Goal: Information Seeking & Learning: Learn about a topic

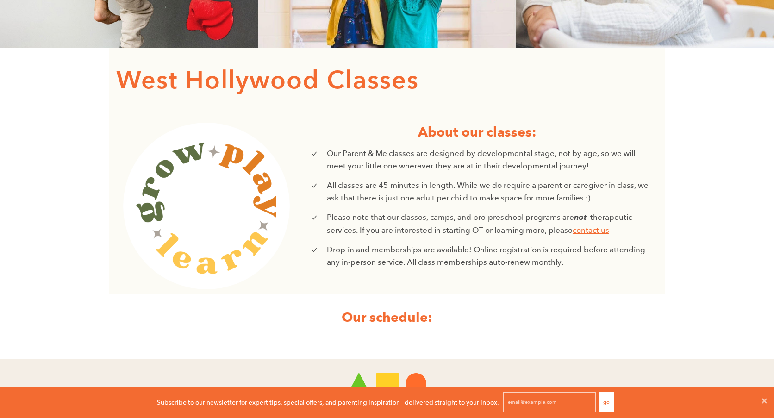
scroll to position [0, 0]
click at [766, 398] on icon at bounding box center [764, 400] width 5 height 5
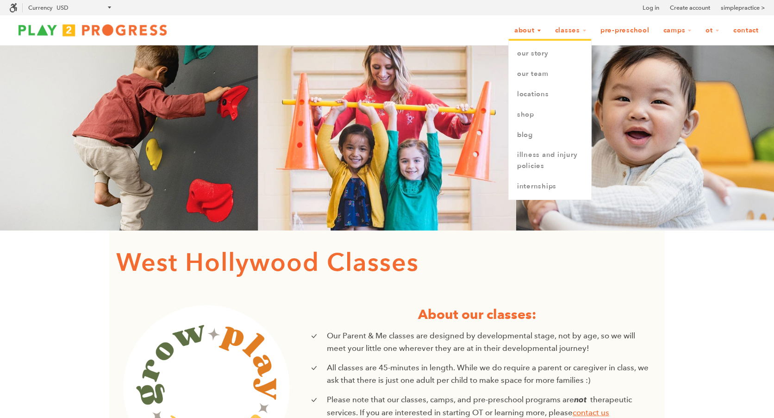
scroll to position [0, 0]
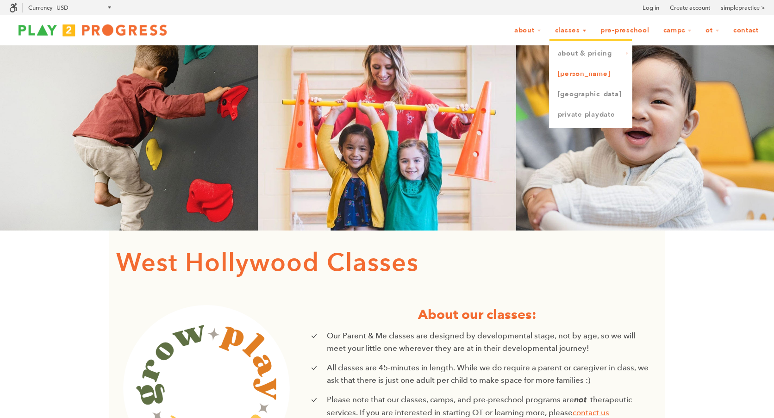
click at [550, 76] on link "[PERSON_NAME]" at bounding box center [590, 74] width 82 height 20
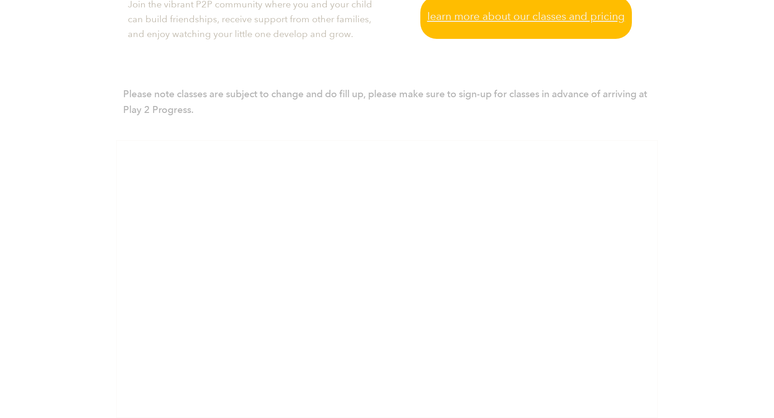
scroll to position [490, 0]
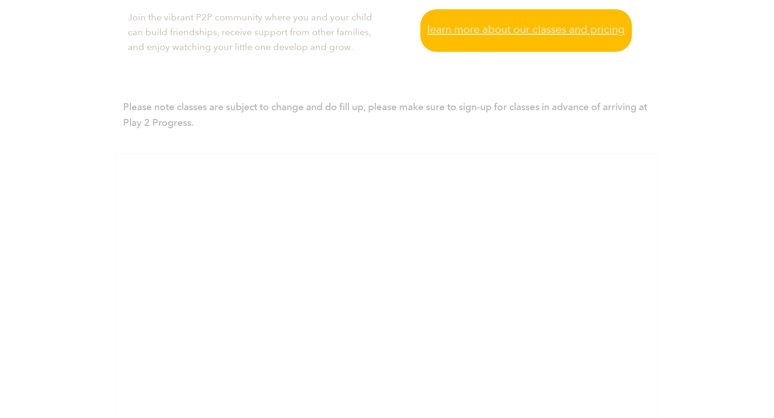
click at [530, 32] on span "Learn more about our classes and pricing" at bounding box center [526, 29] width 198 height 17
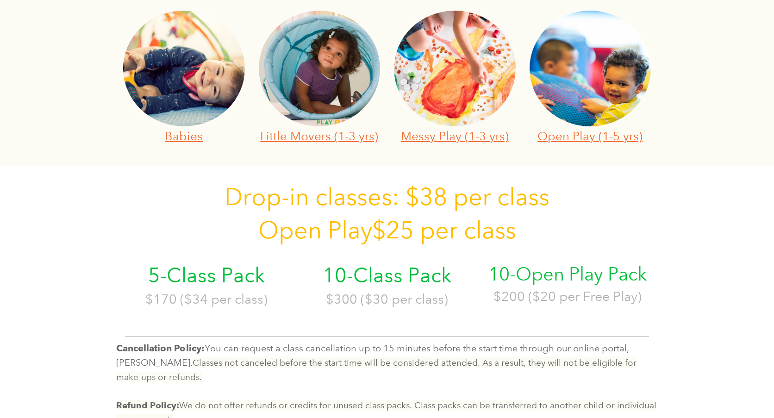
scroll to position [400, 0]
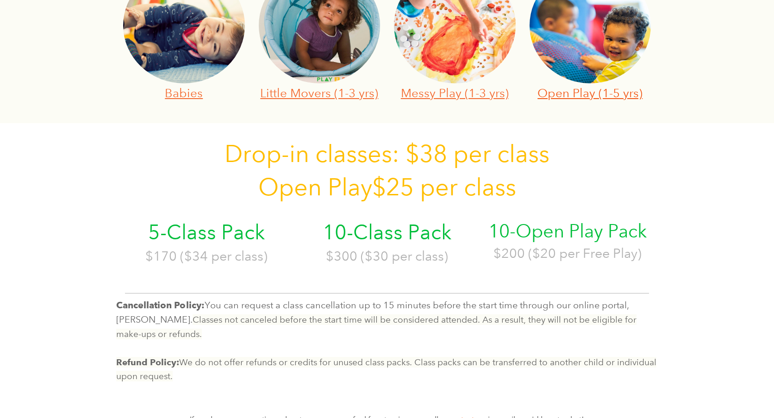
click at [616, 95] on link "Open Play (1-5 yrs)" at bounding box center [589, 93] width 105 height 14
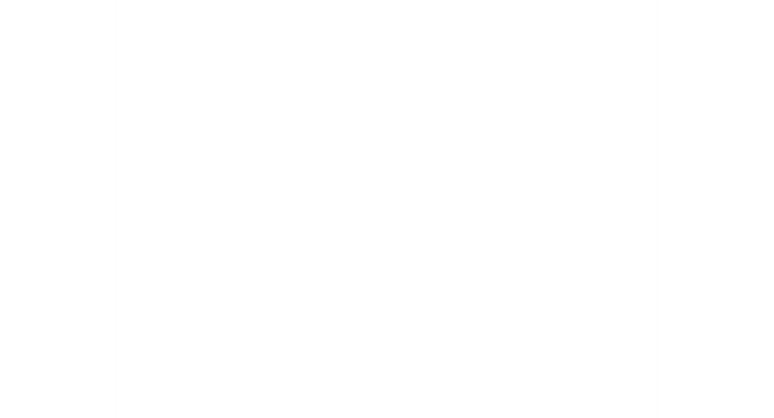
scroll to position [816, 0]
